Goal: Register for event/course

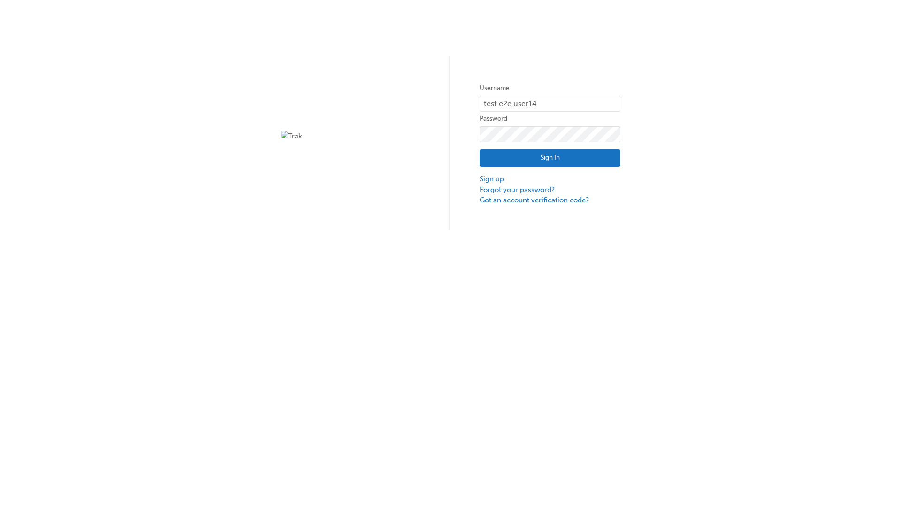
type input "test.e2e.user14"
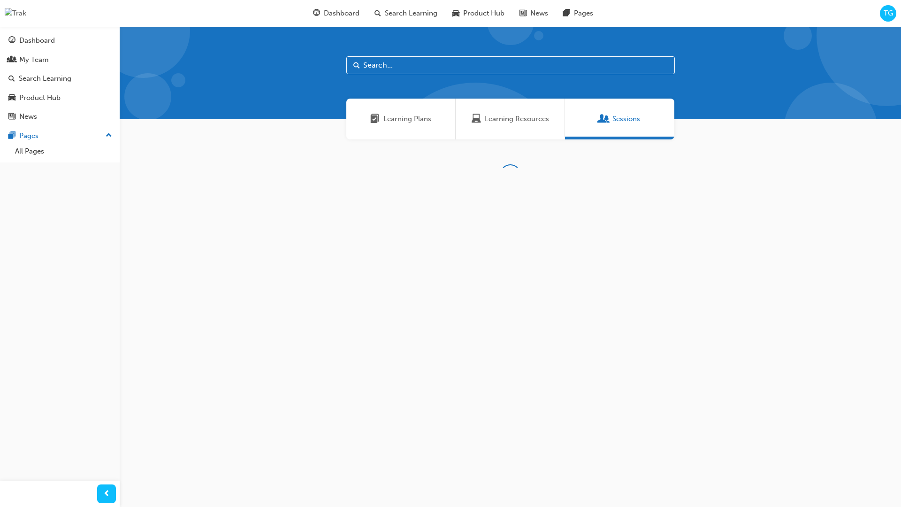
scroll to position [30, 0]
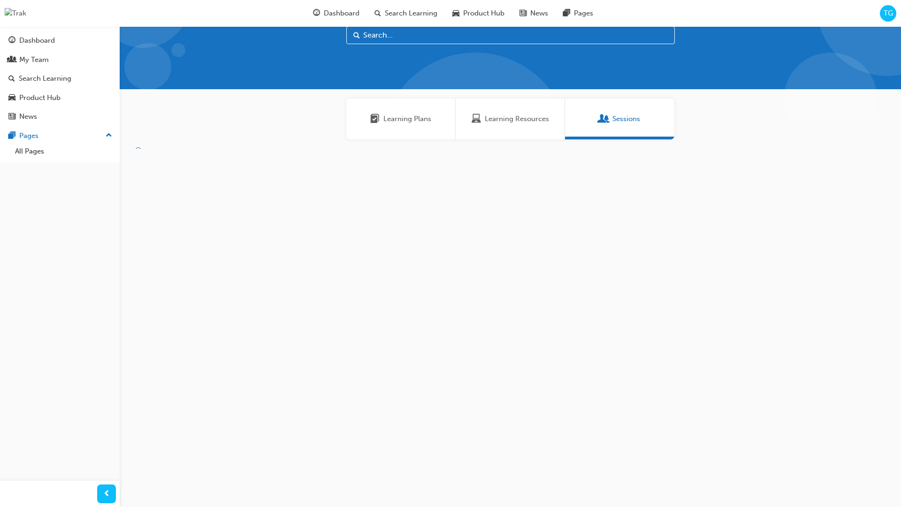
type input "Instructor-Led Training"
